Goal: Task Accomplishment & Management: Use online tool/utility

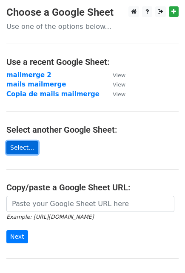
click at [10, 145] on link "Select..." at bounding box center [22, 147] width 32 height 13
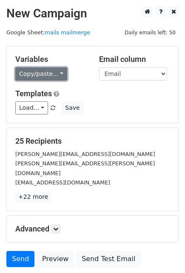
click at [38, 67] on link "Copy/paste..." at bounding box center [41, 73] width 52 height 13
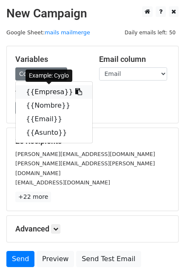
click at [38, 91] on link "{{Empresa}}" at bounding box center [54, 92] width 76 height 14
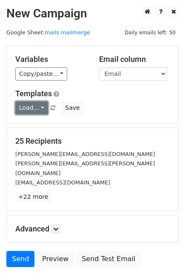
click at [31, 109] on link "Load..." at bounding box center [31, 107] width 33 height 13
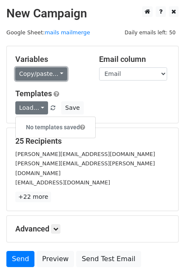
click at [39, 74] on link "Copy/paste..." at bounding box center [41, 73] width 52 height 13
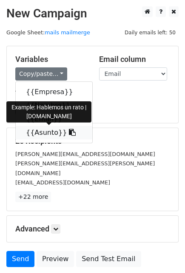
click at [32, 129] on link "{{Asunto}}" at bounding box center [54, 133] width 76 height 14
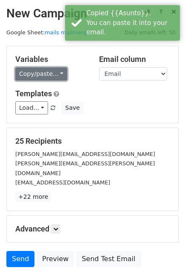
click at [45, 76] on link "Copy/paste..." at bounding box center [41, 73] width 52 height 13
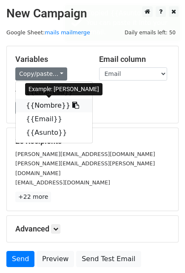
click at [50, 105] on link "{{Nombre}}" at bounding box center [54, 106] width 76 height 14
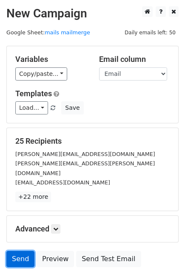
click at [24, 251] on link "Send" at bounding box center [20, 259] width 28 height 16
